Goal: Check status: Check status

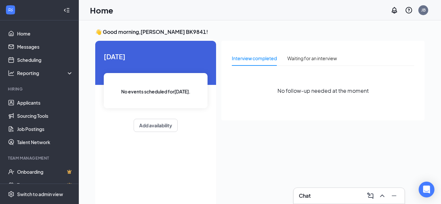
click at [268, 60] on div "Interview completed" at bounding box center [254, 58] width 45 height 7
click at [285, 58] on div "Interview completed Waiting for an interview" at bounding box center [284, 58] width 105 height 15
click at [293, 58] on div "Waiting for an interview" at bounding box center [312, 58] width 50 height 7
click at [273, 57] on div "Interview completed" at bounding box center [254, 58] width 45 height 7
click at [330, 88] on span "No follow-up needed at the moment" at bounding box center [323, 90] width 91 height 8
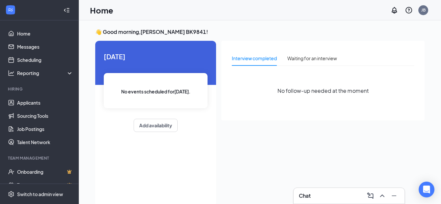
click at [157, 93] on span "No events scheduled for [DATE] ." at bounding box center [155, 91] width 69 height 7
click at [40, 30] on link "Home" at bounding box center [45, 33] width 56 height 13
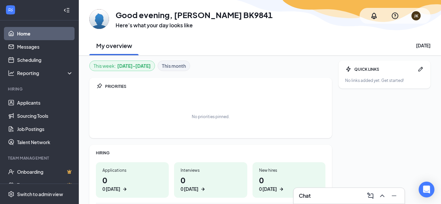
click at [185, 68] on b "This month" at bounding box center [174, 65] width 24 height 7
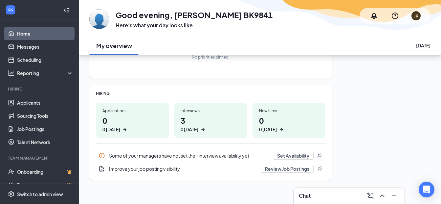
scroll to position [62, 0]
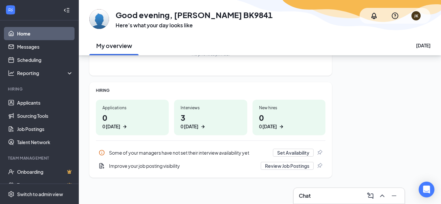
click at [190, 123] on h1 "3 0 today" at bounding box center [211, 121] width 60 height 18
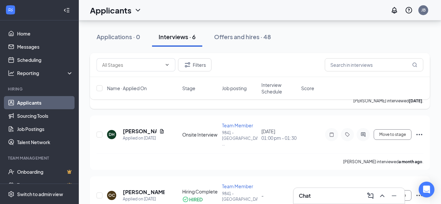
scroll to position [265, 0]
